Goal: Transaction & Acquisition: Purchase product/service

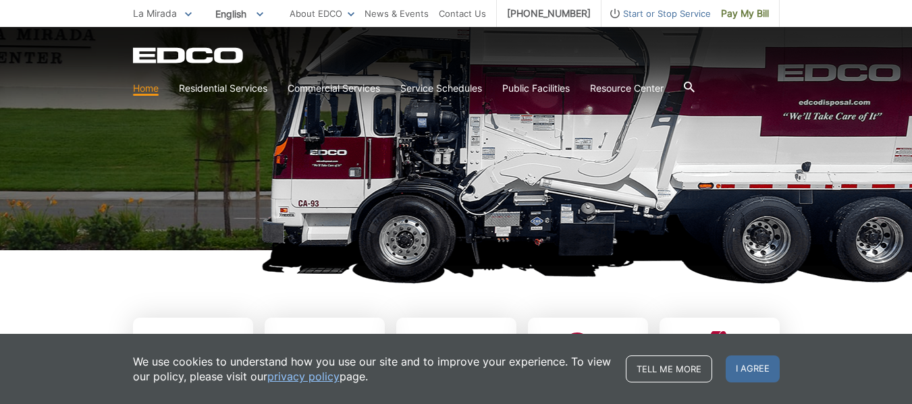
scroll to position [182, 0]
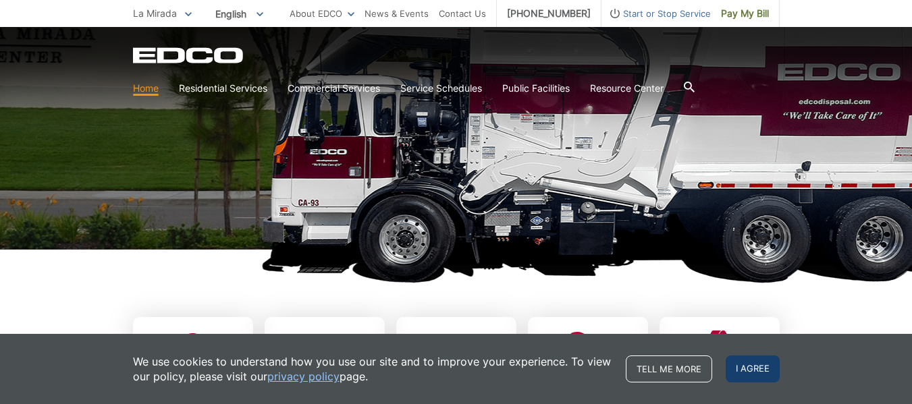
click at [748, 368] on span "I agree" at bounding box center [752, 369] width 54 height 27
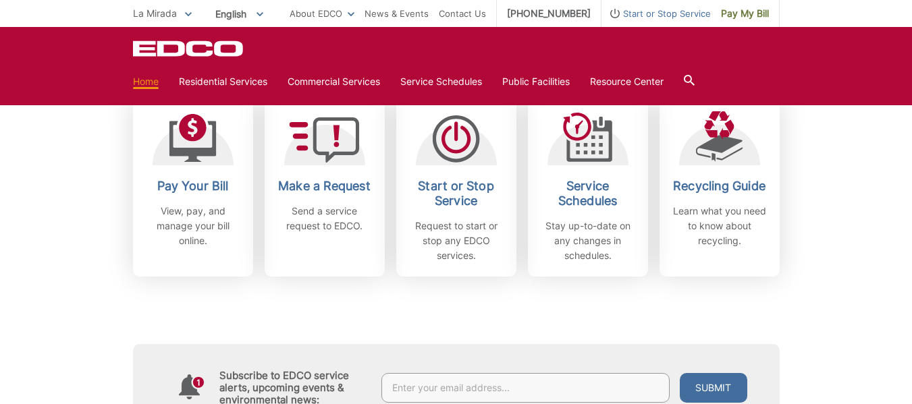
scroll to position [402, 0]
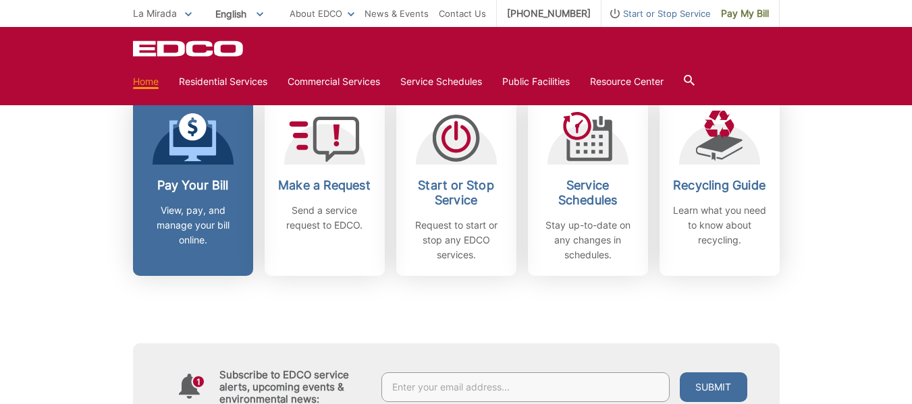
click at [192, 250] on link "Pay Your Bill View, pay, and manage your bill online." at bounding box center [193, 186] width 120 height 179
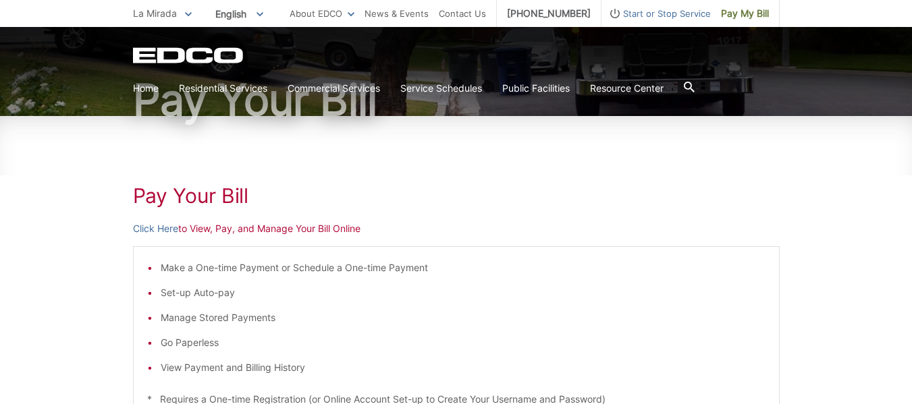
scroll to position [119, 0]
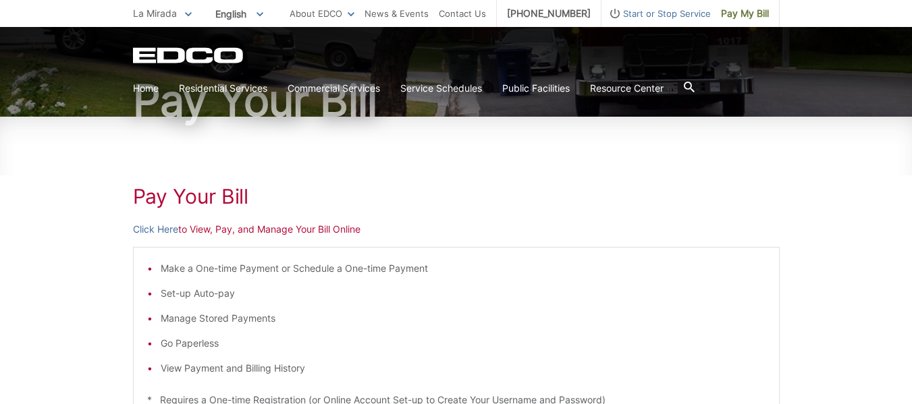
click at [252, 231] on p "Click Here to View, Pay, and Manage Your Bill Online" at bounding box center [456, 229] width 646 height 15
click at [171, 232] on link "Click Here" at bounding box center [155, 229] width 45 height 15
